Goal: Check status: Check status

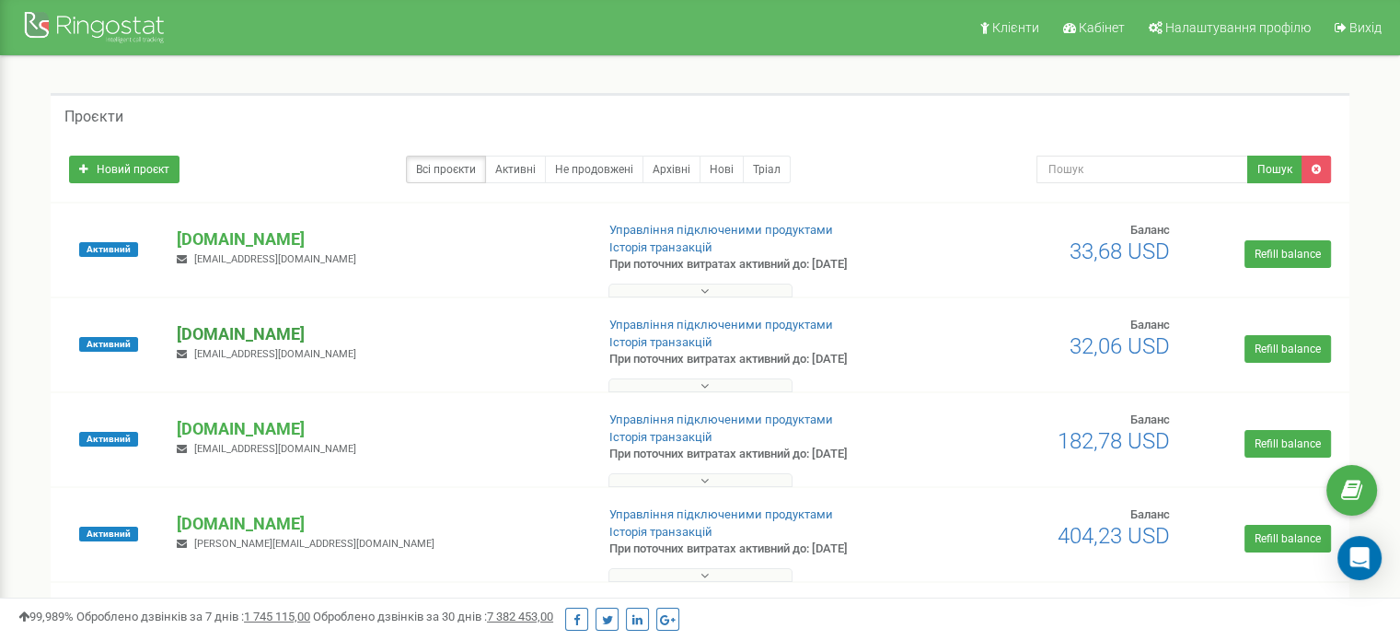
click at [236, 332] on p "[DOMAIN_NAME]" at bounding box center [378, 334] width 402 height 24
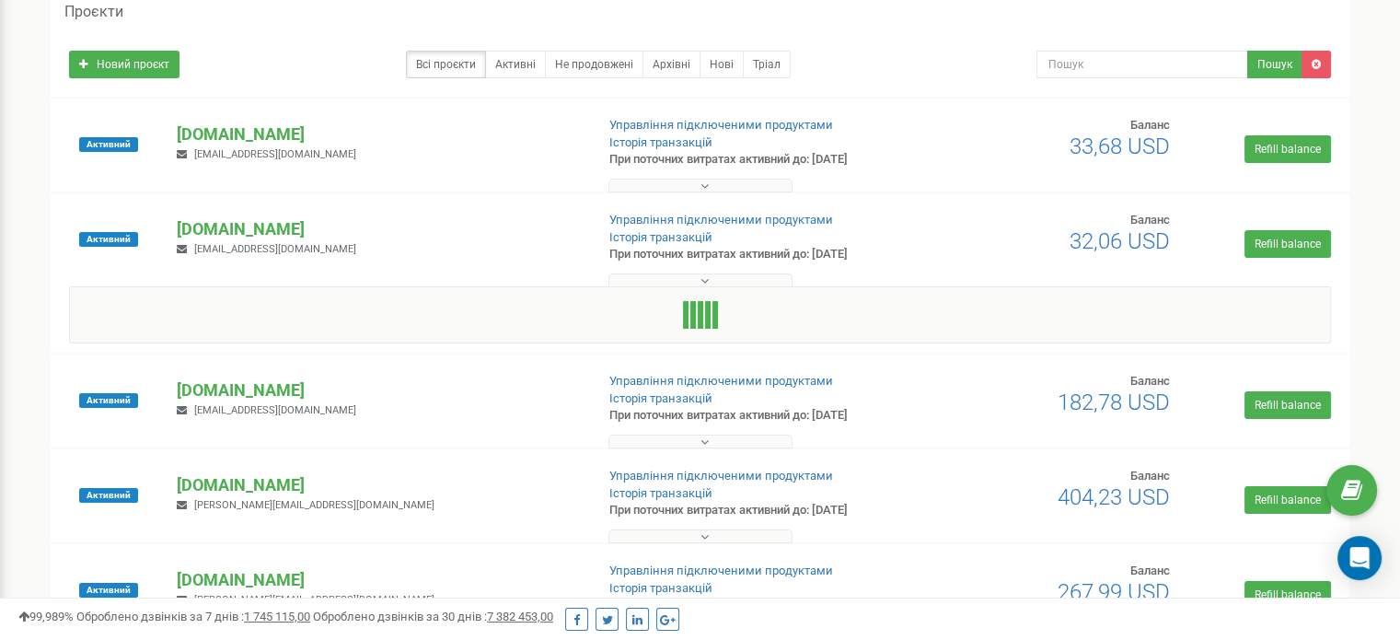
scroll to position [96, 0]
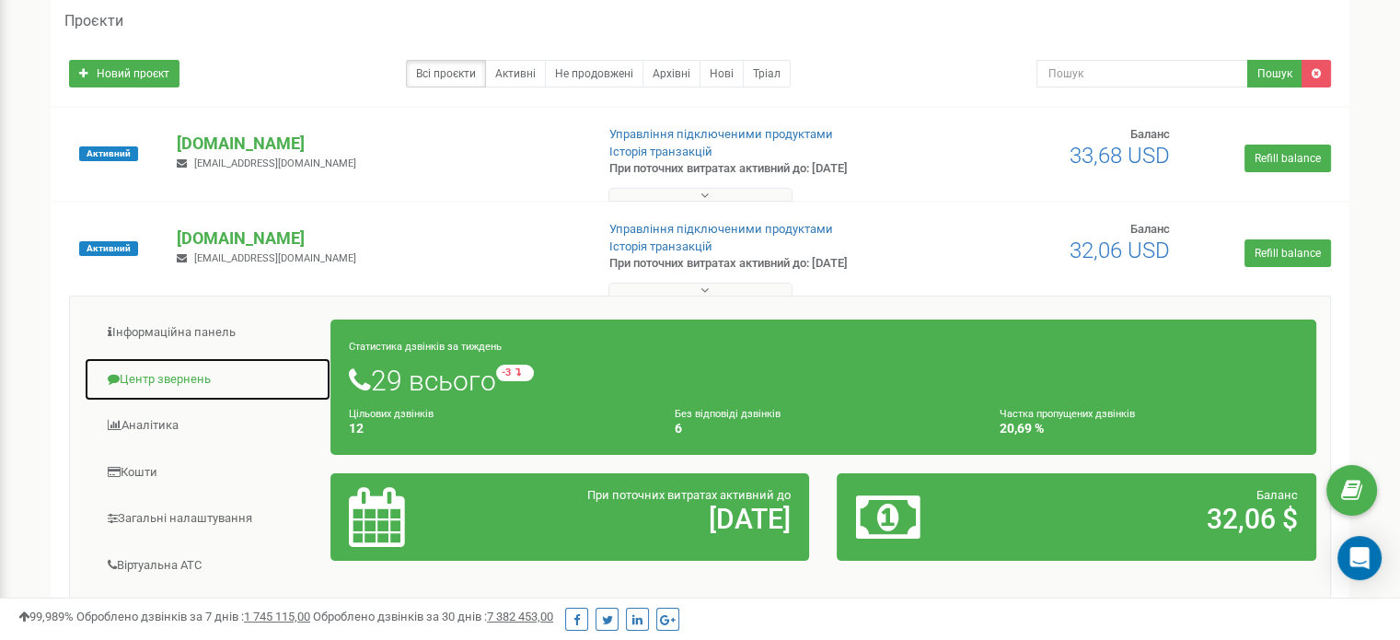
click at [193, 374] on link "Центр звернень" at bounding box center [208, 379] width 248 height 45
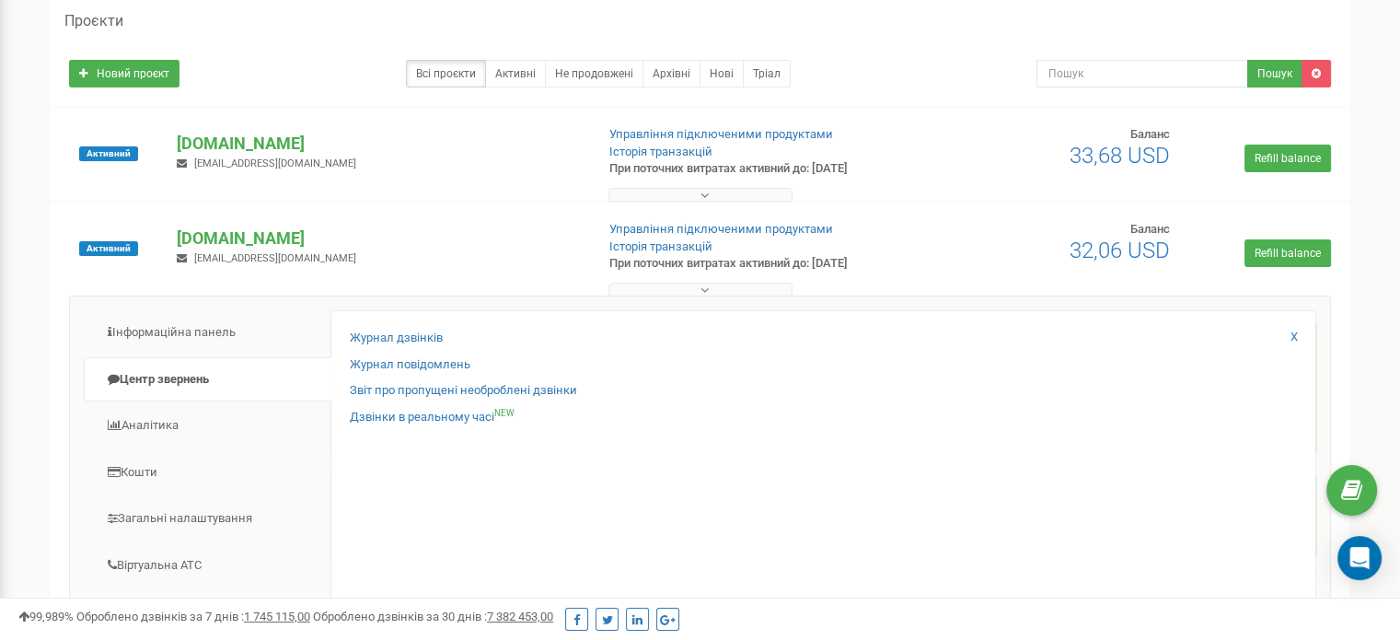
click at [394, 327] on div "Журнал дзвінків Журнал повідомлень Звіт про пропущені необроблені дзвінки Дзвін…" at bounding box center [823, 607] width 986 height 595
click at [383, 331] on link "Журнал дзвінків" at bounding box center [396, 337] width 93 height 17
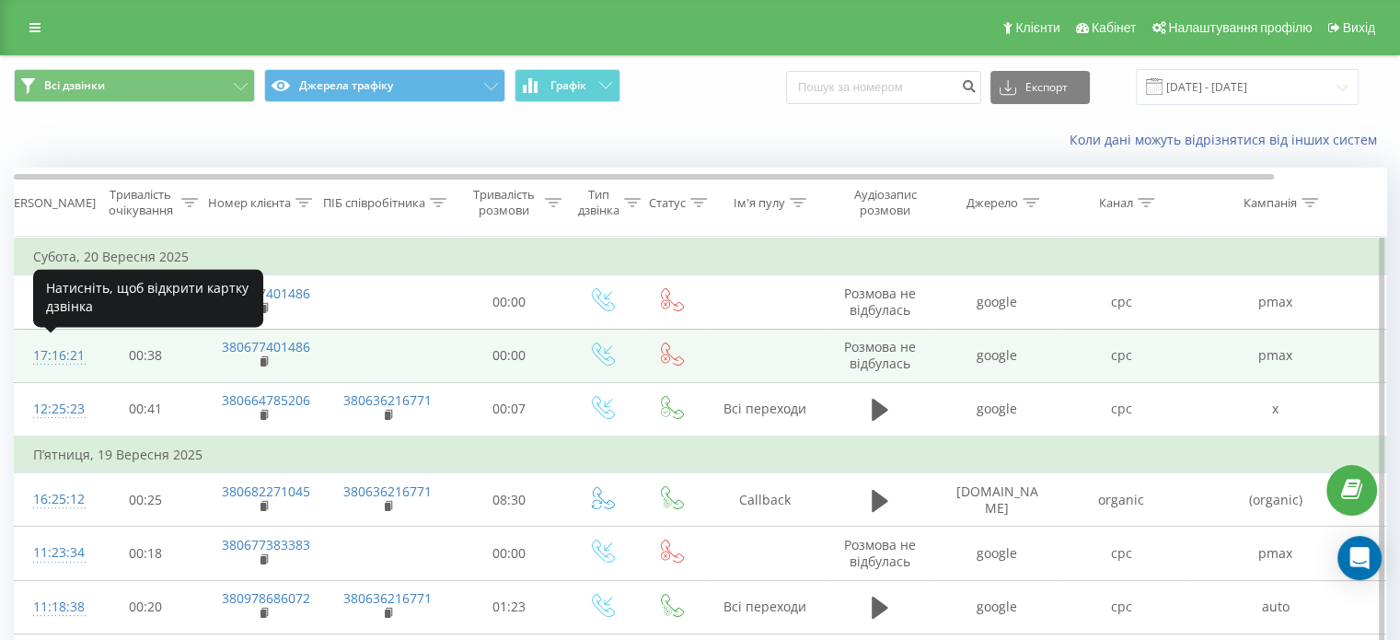
click at [52, 353] on div "17:16:21" at bounding box center [51, 356] width 37 height 36
